Goal: Task Accomplishment & Management: Use online tool/utility

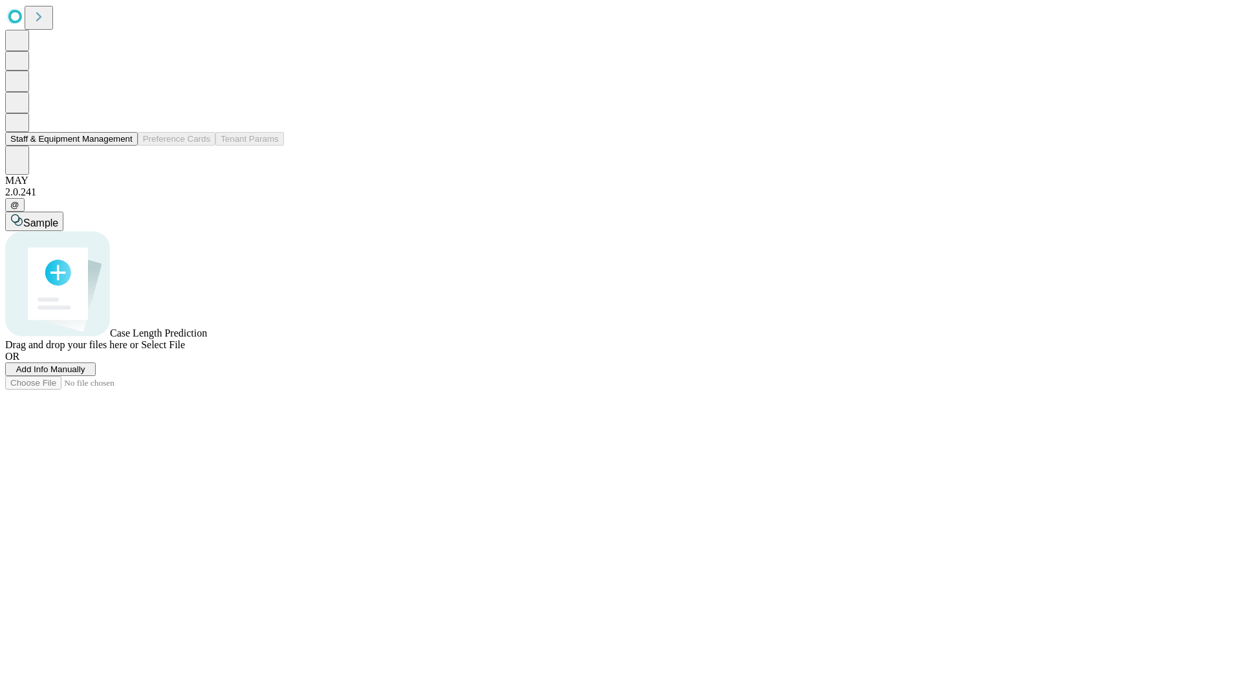
click at [124, 146] on button "Staff & Equipment Management" at bounding box center [71, 139] width 133 height 14
